Goal: Browse casually

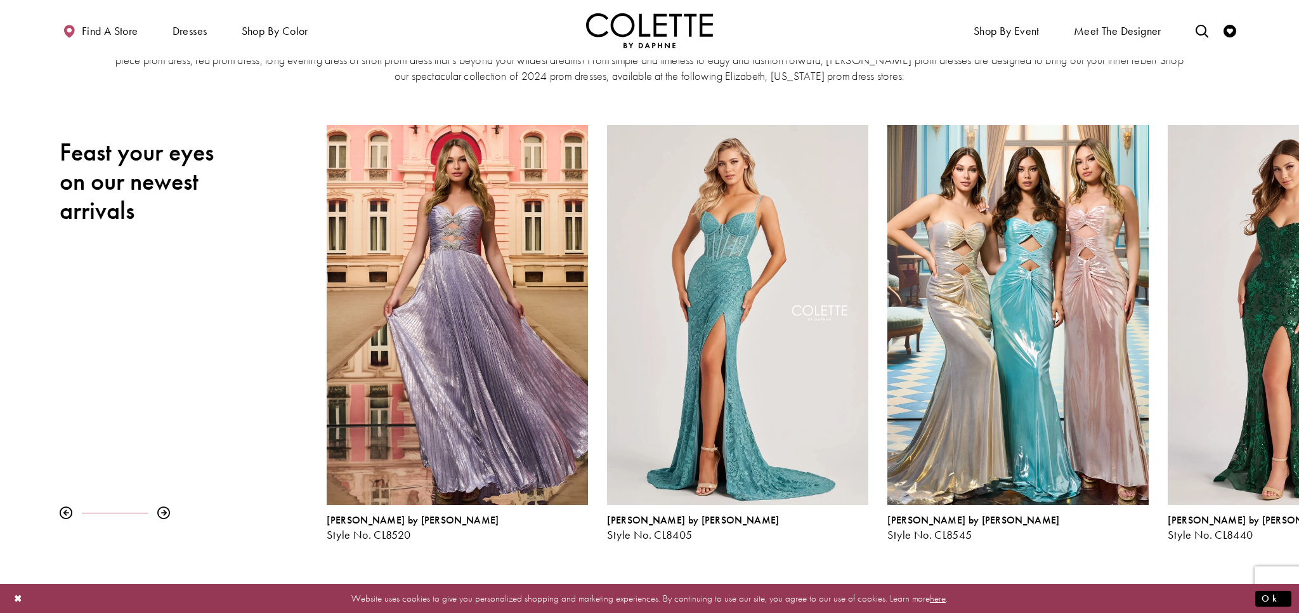
scroll to position [134, 0]
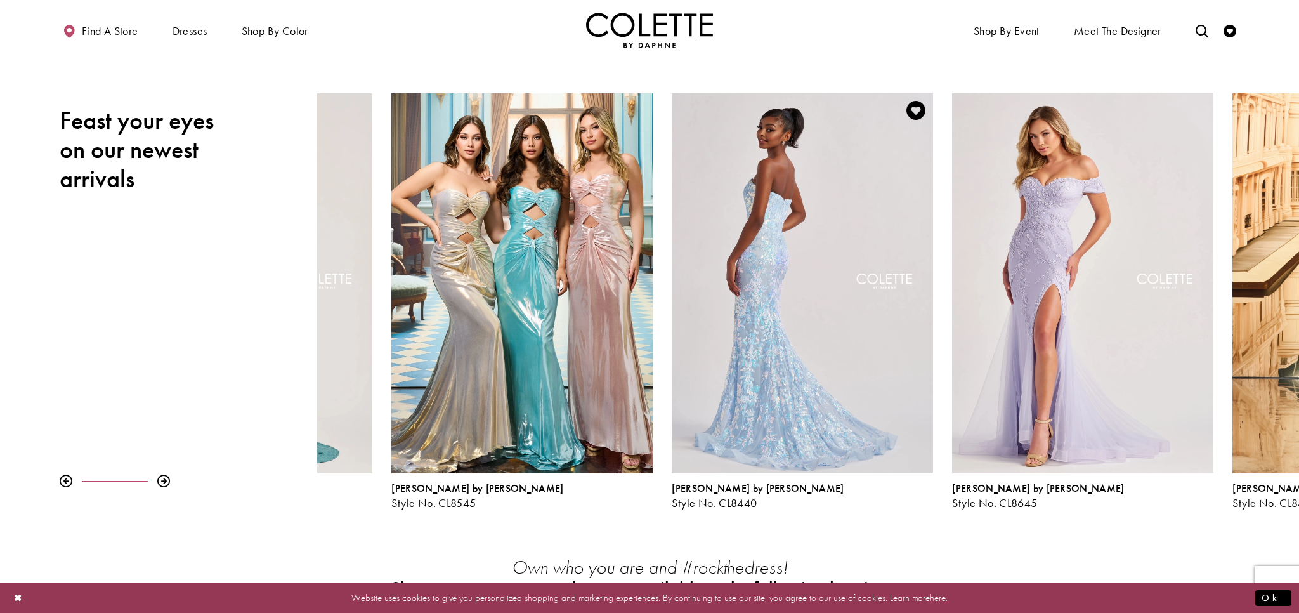
drag, startPoint x: 1265, startPoint y: 313, endPoint x: 769, endPoint y: 354, distance: 497.6
click at [769, 354] on div "Visit Colette by Daphne Style No. CL8440 Page" at bounding box center [802, 283] width 261 height 380
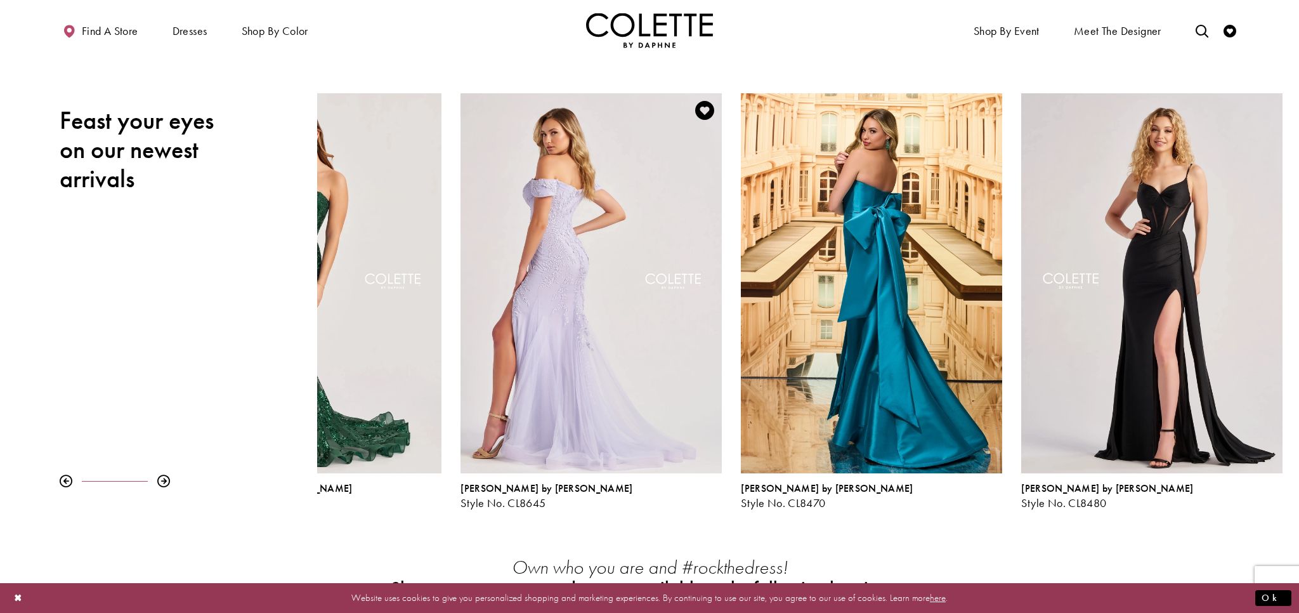
drag, startPoint x: 1196, startPoint y: 335, endPoint x: 489, endPoint y: 315, distance: 707.3
click at [489, 315] on div "Visit Colette by Daphne Style No. CL8645 Page" at bounding box center [590, 283] width 261 height 380
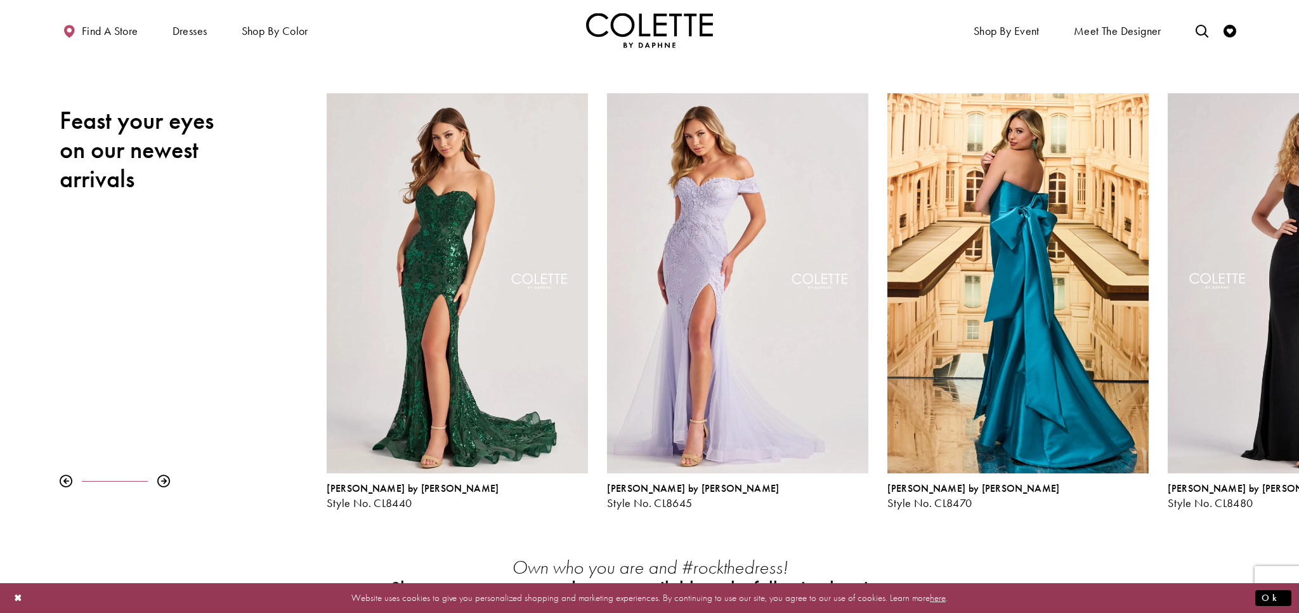
drag, startPoint x: 1264, startPoint y: 344, endPoint x: 283, endPoint y: 327, distance: 981.1
click at [283, 327] on div "Pause autoplay Previous Slide Next Slide 0 1 2 3 4 5 6 7 8 9 [PERSON_NAME] by […" at bounding box center [649, 301] width 1299 height 416
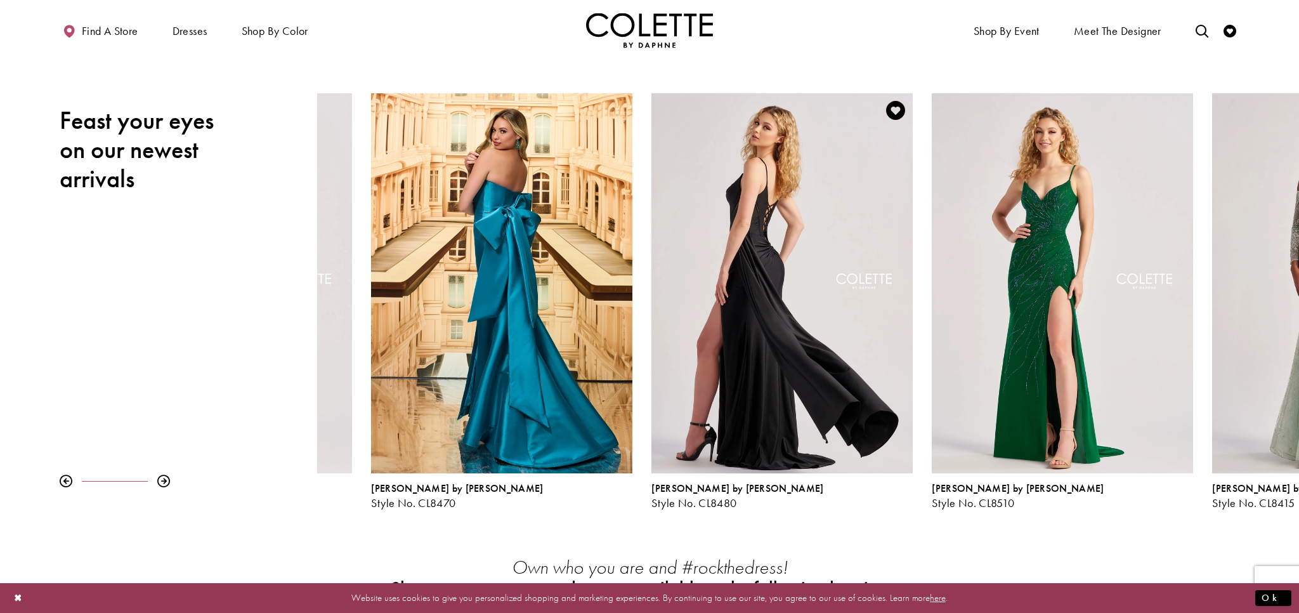
drag, startPoint x: 1094, startPoint y: 380, endPoint x: 651, endPoint y: 362, distance: 443.6
click at [651, 362] on div "Visit Colette by Daphne Style No. CL8480 Page" at bounding box center [781, 283] width 261 height 380
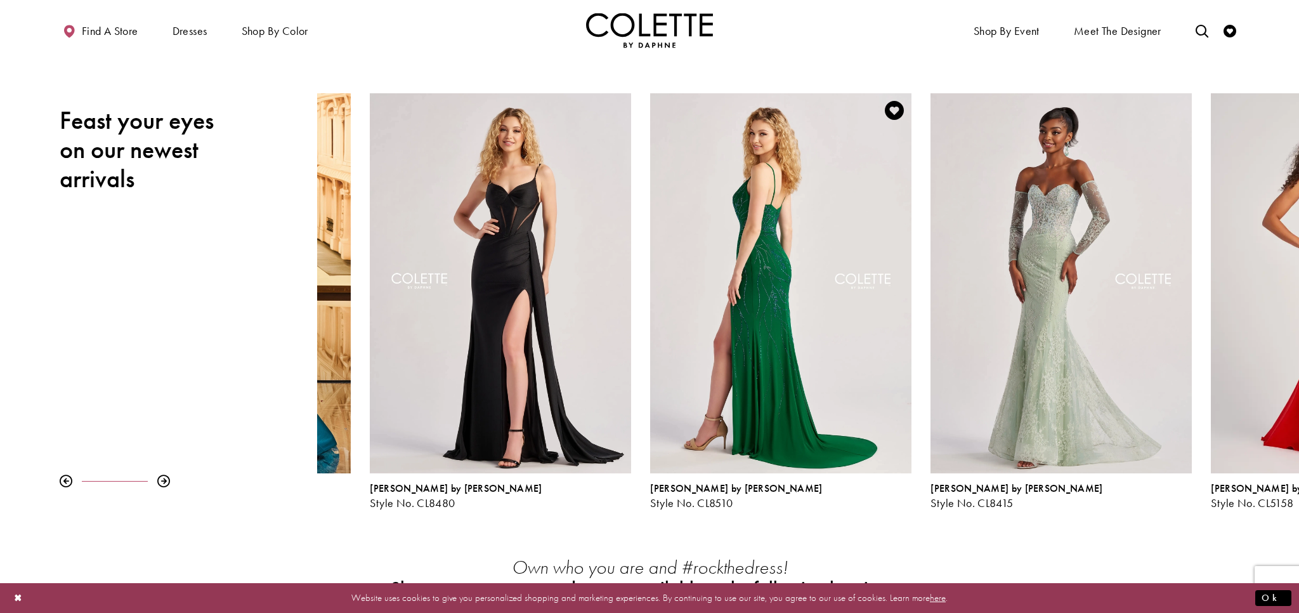
drag, startPoint x: 1265, startPoint y: 277, endPoint x: 748, endPoint y: 263, distance: 517.6
click at [748, 263] on div "Visit Colette by Daphne Style No. CL8510 Page" at bounding box center [780, 283] width 261 height 380
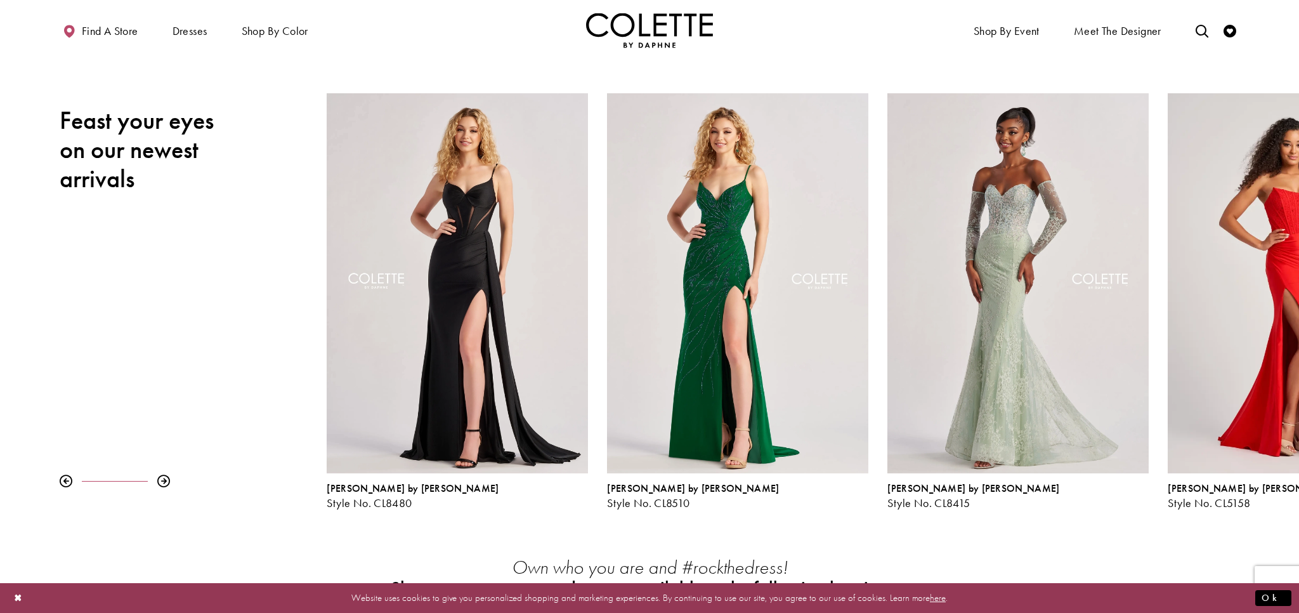
drag, startPoint x: 1135, startPoint y: 330, endPoint x: 244, endPoint y: 265, distance: 893.3
click at [244, 265] on div "Pause autoplay Previous Slide Next Slide 0 1 2 3 4 5 6 7 8 9 [PERSON_NAME] by […" at bounding box center [649, 301] width 1299 height 416
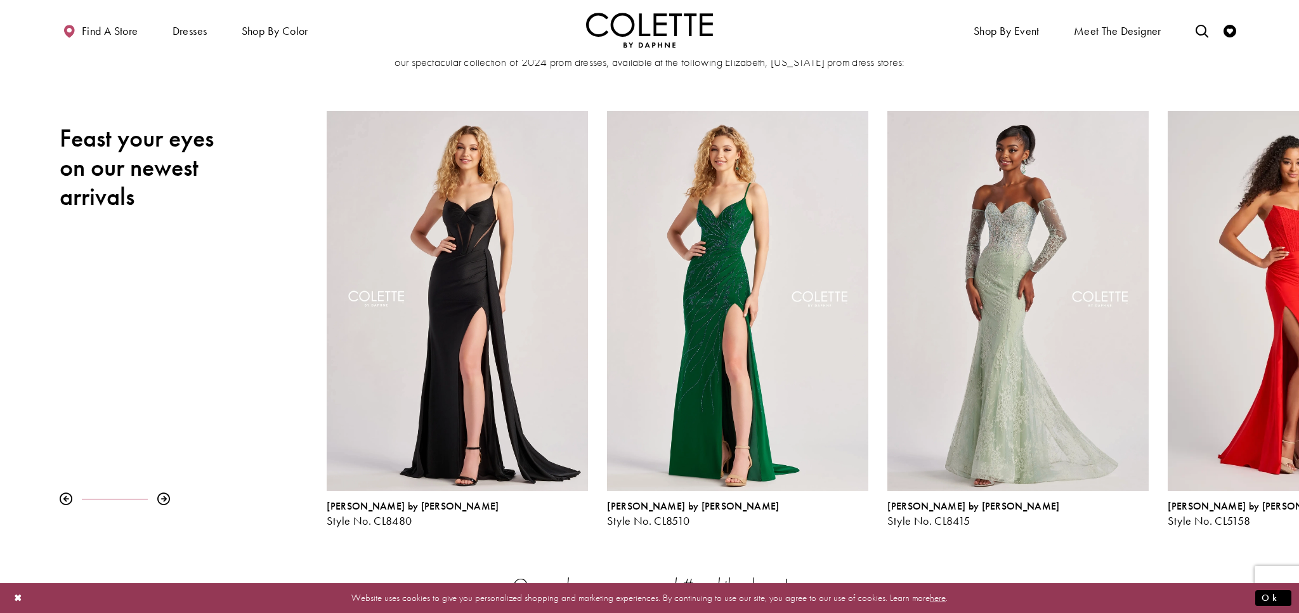
scroll to position [95, 0]
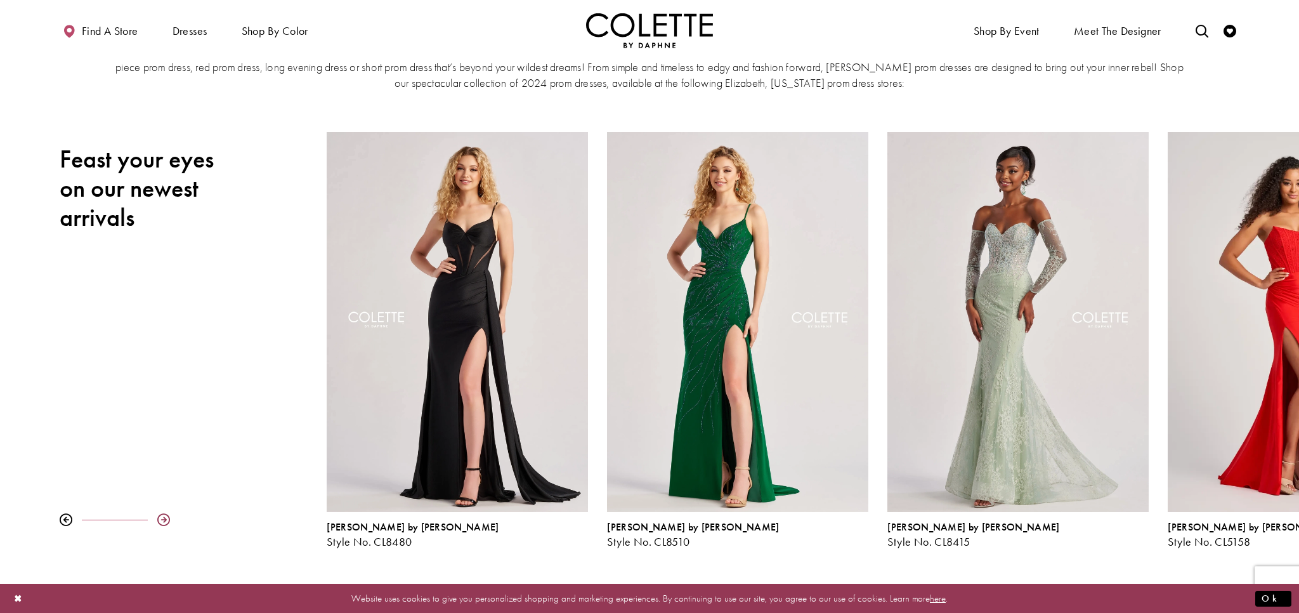
click at [161, 517] on div at bounding box center [163, 519] width 13 height 13
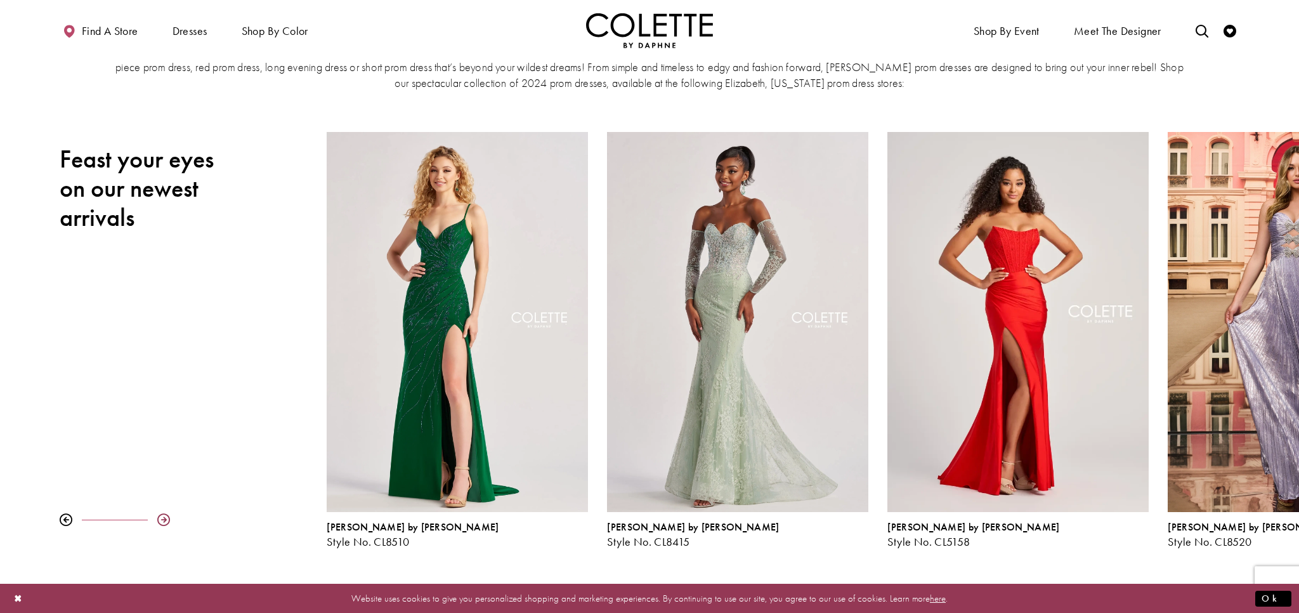
click at [161, 517] on div at bounding box center [163, 519] width 13 height 13
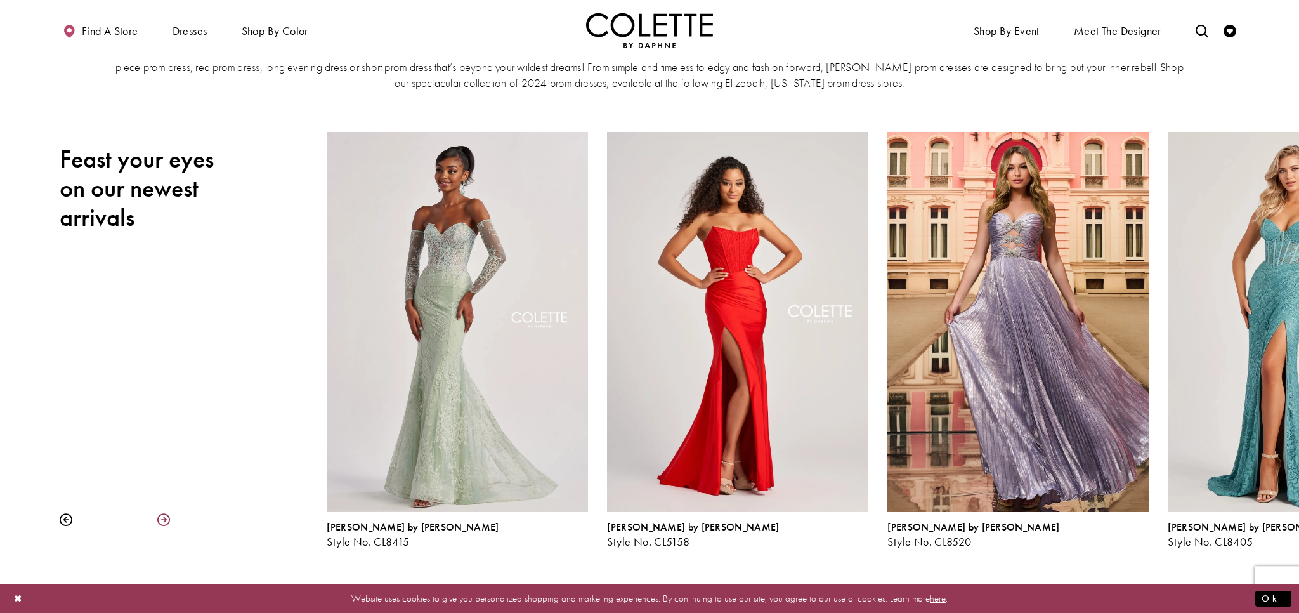
click at [161, 517] on div at bounding box center [163, 519] width 13 height 13
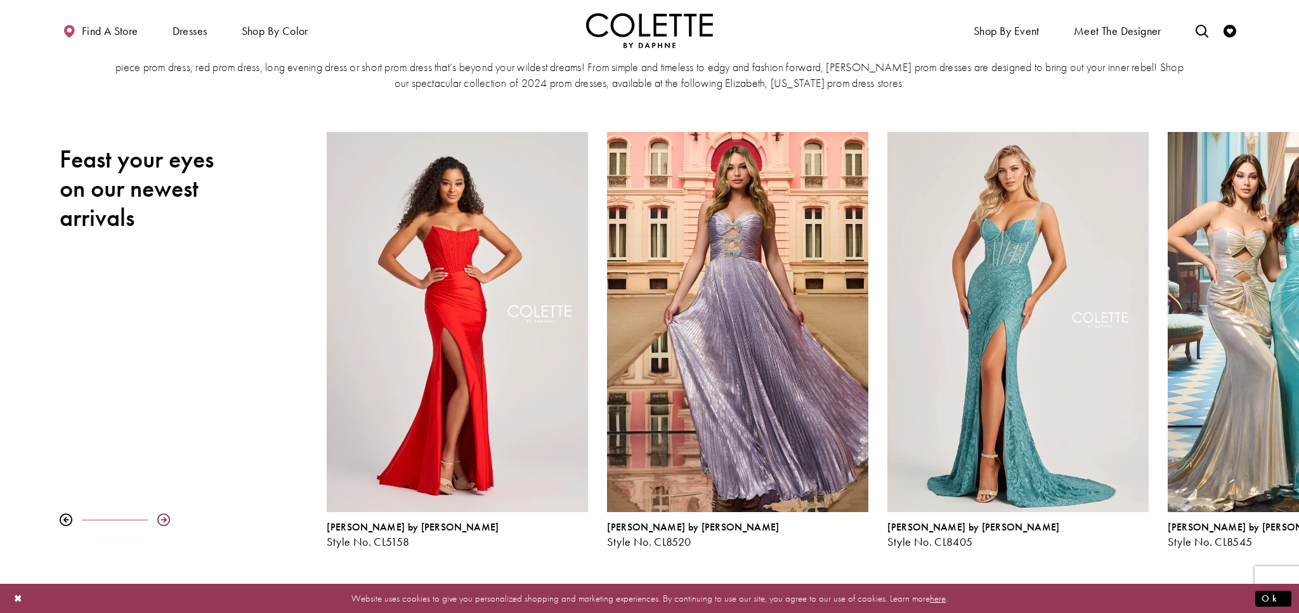
click at [161, 517] on div at bounding box center [163, 519] width 13 height 13
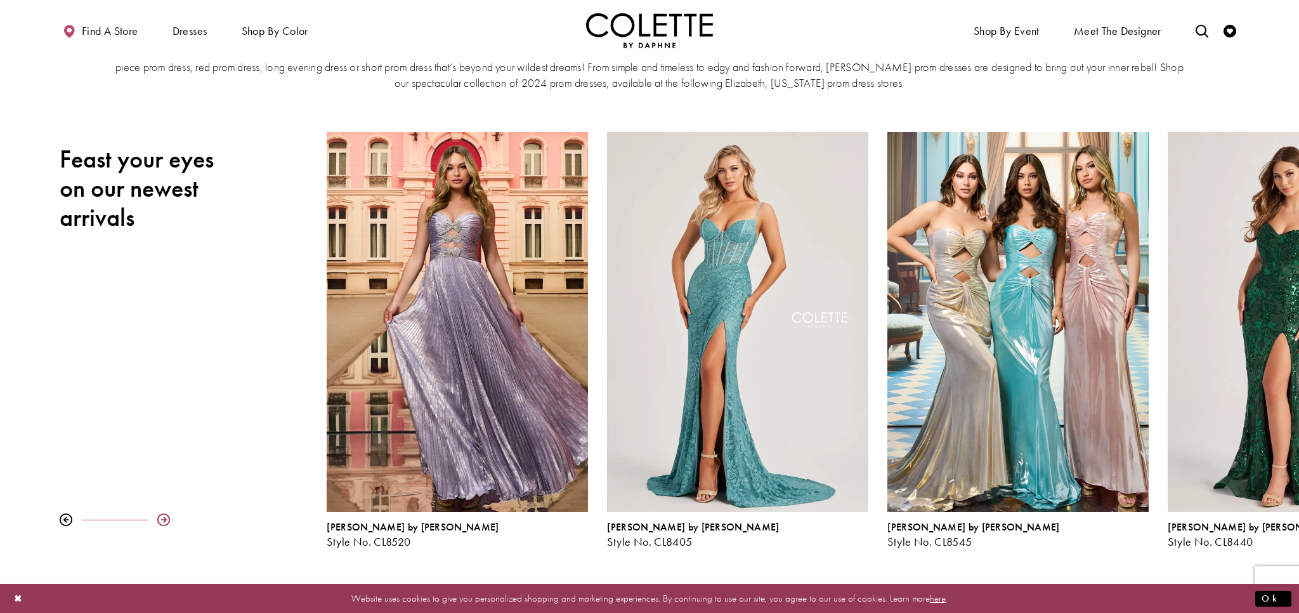
click at [161, 517] on div at bounding box center [163, 519] width 13 height 13
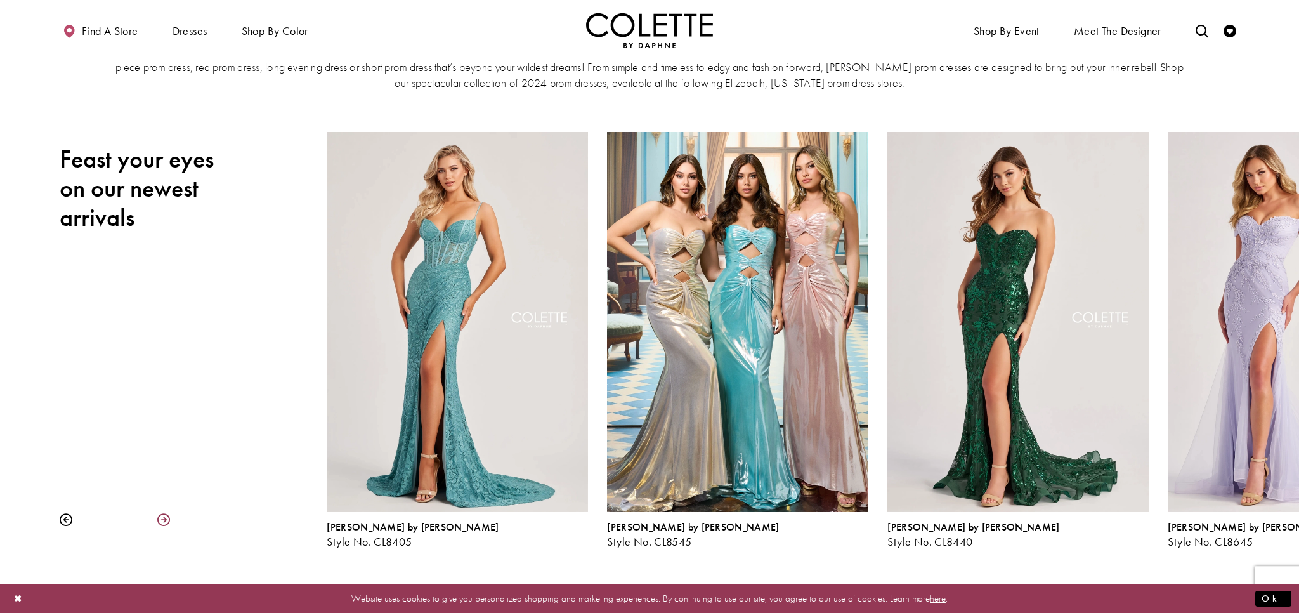
click at [161, 517] on div at bounding box center [163, 519] width 13 height 13
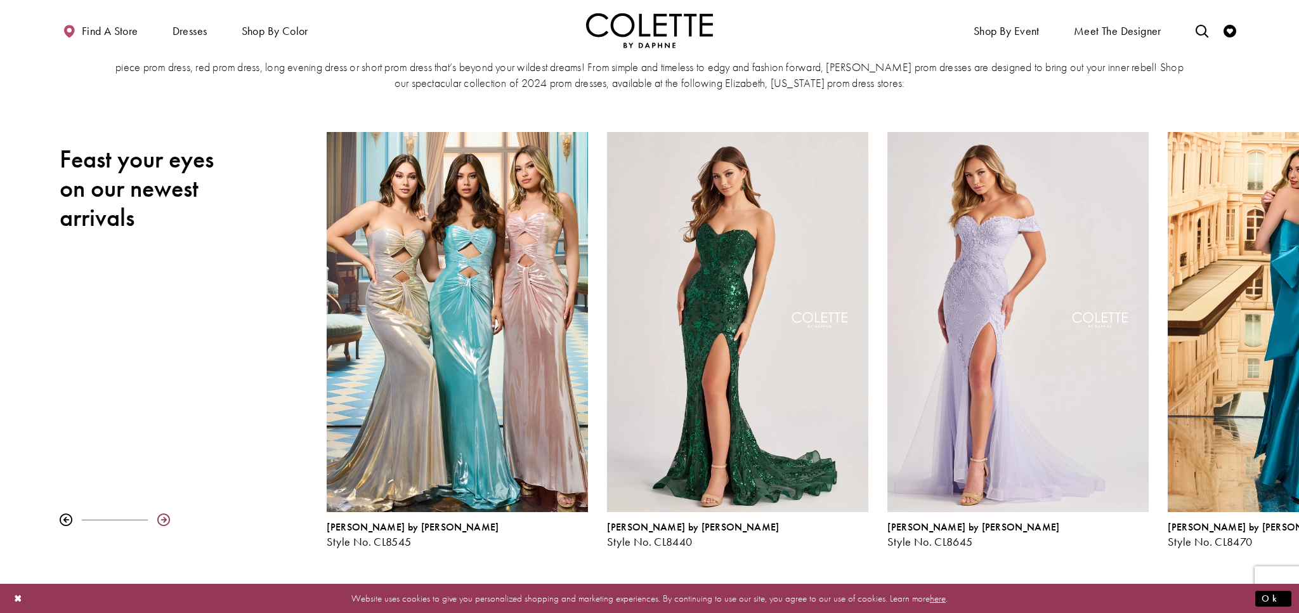
click at [161, 517] on div at bounding box center [163, 519] width 13 height 13
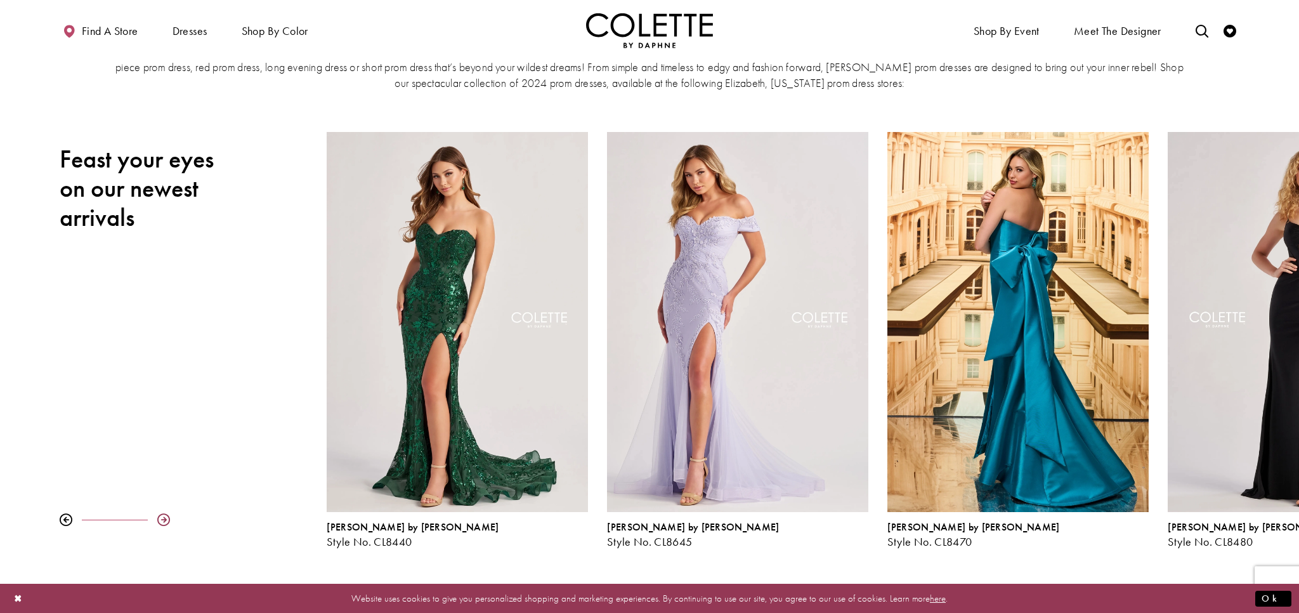
click at [161, 517] on div at bounding box center [163, 519] width 13 height 13
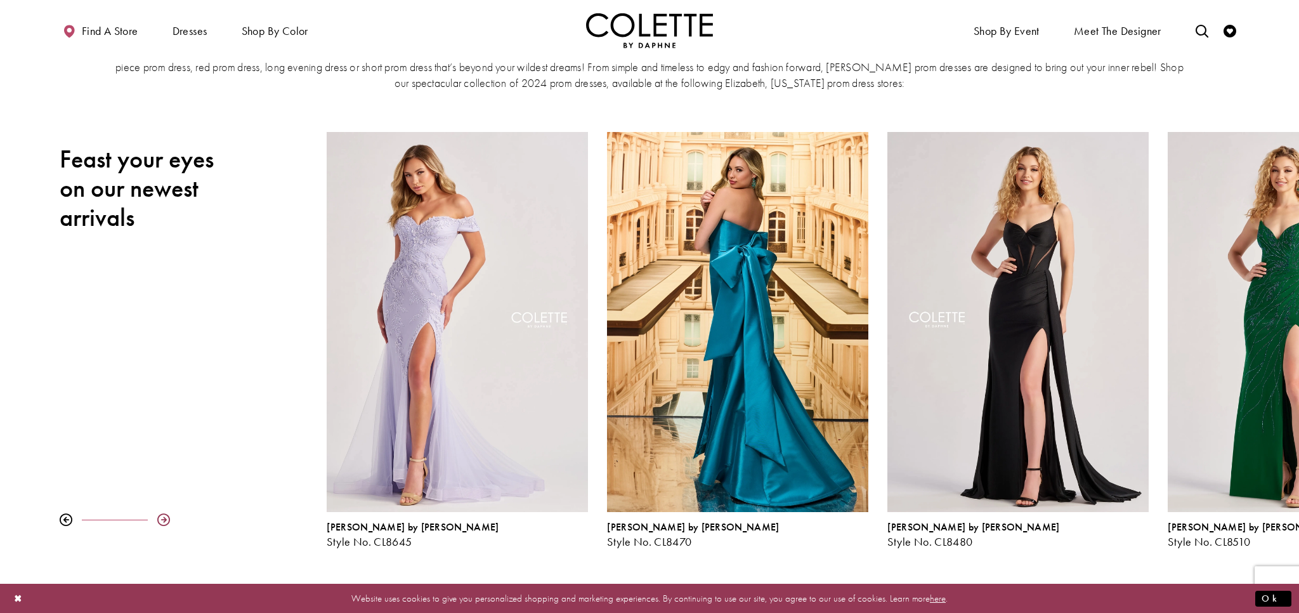
click at [161, 517] on div at bounding box center [163, 519] width 13 height 13
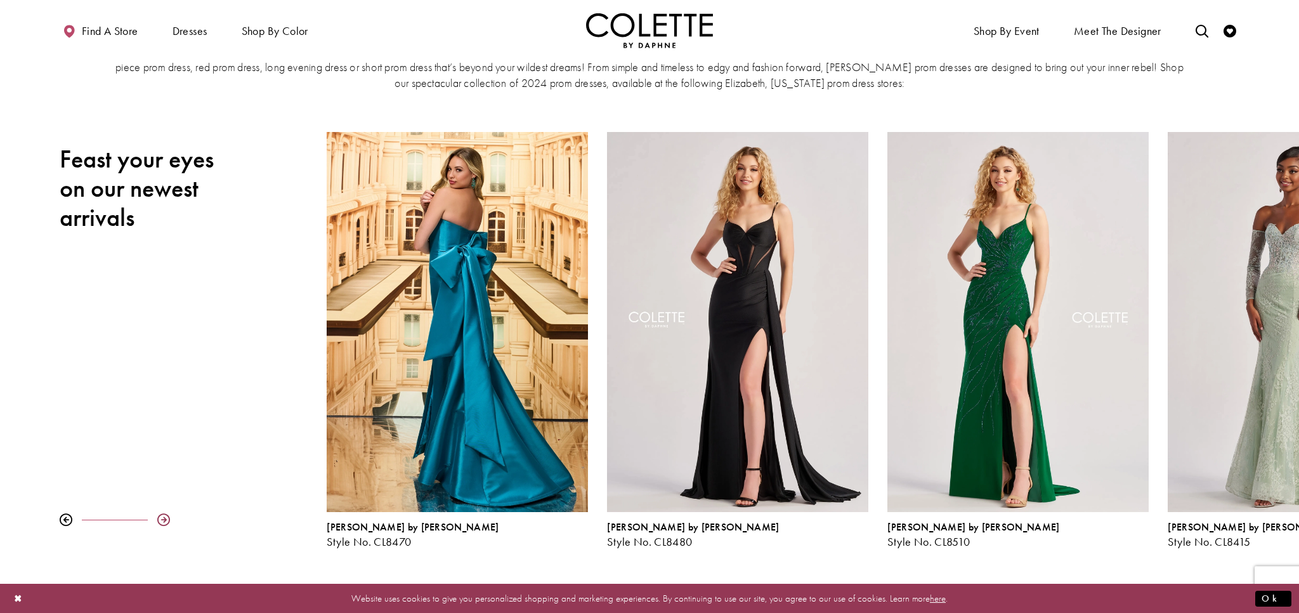
click at [161, 517] on div at bounding box center [163, 519] width 13 height 13
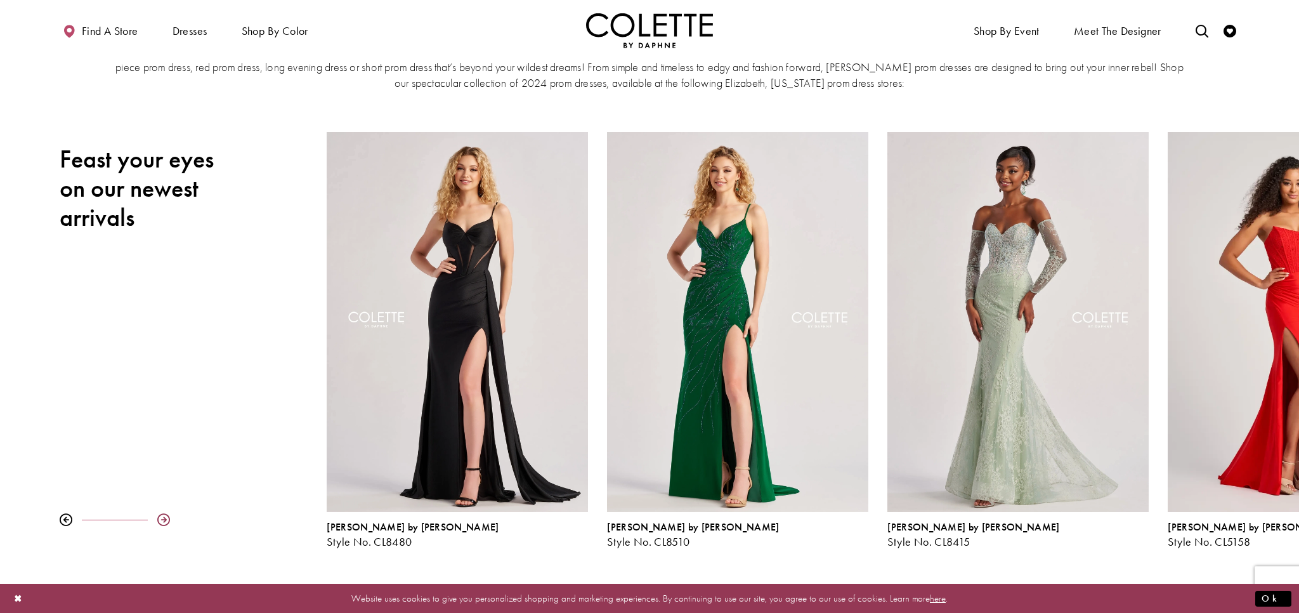
click at [161, 517] on div at bounding box center [163, 519] width 13 height 13
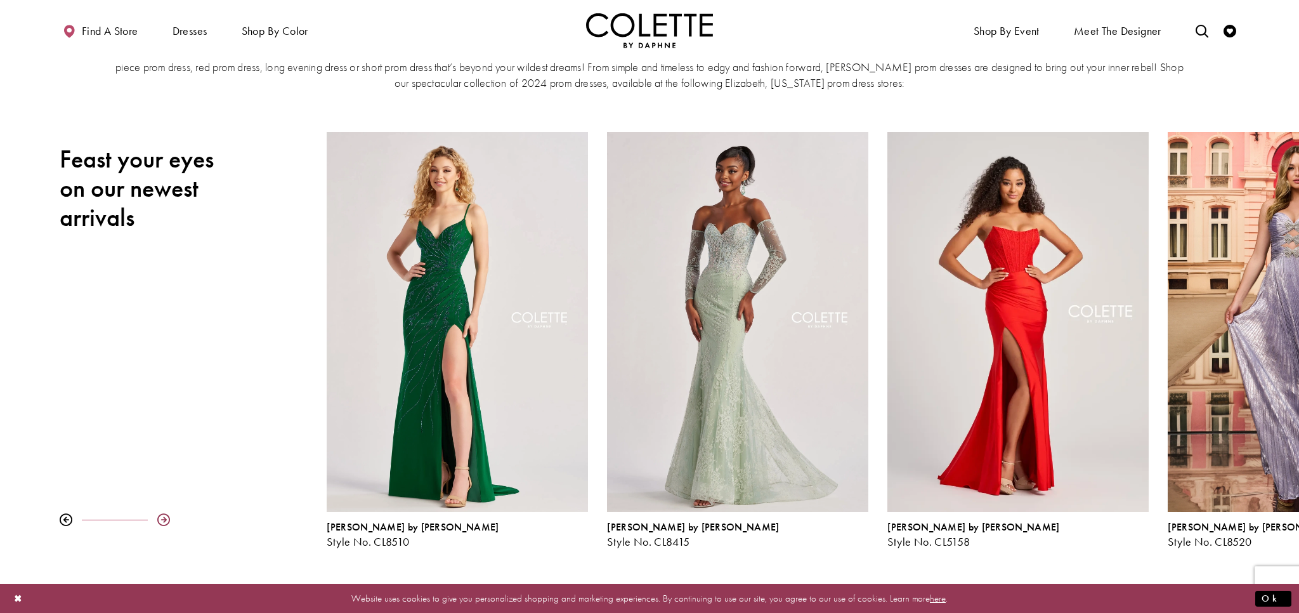
click at [161, 517] on div at bounding box center [163, 519] width 13 height 13
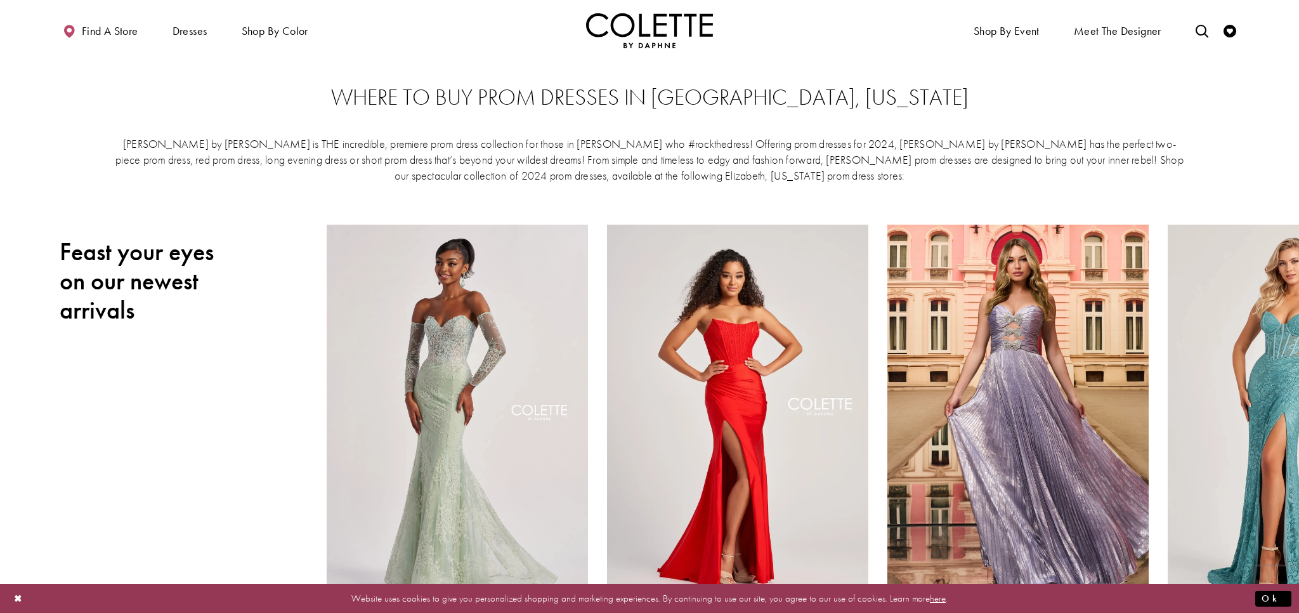
scroll to position [0, 0]
